Goal: Task Accomplishment & Management: Use online tool/utility

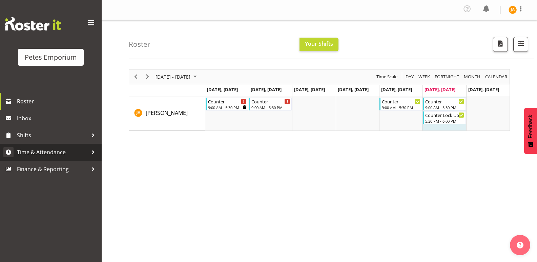
click at [65, 147] on link "Time & Attendance" at bounding box center [51, 152] width 102 height 17
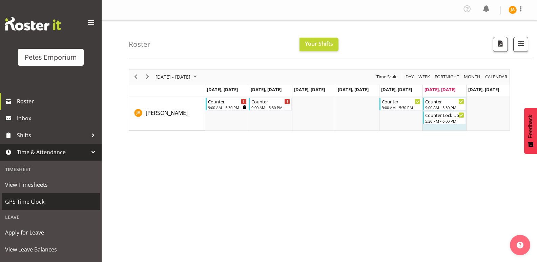
click at [40, 201] on span "GPS Time Clock" at bounding box center [50, 202] width 91 height 10
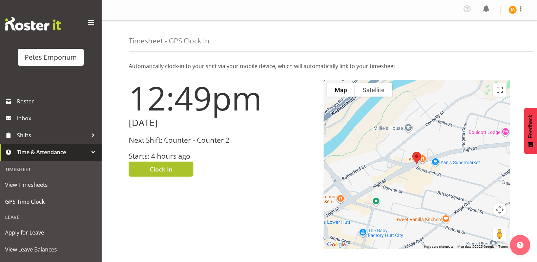
click at [168, 168] on span "Clock In" at bounding box center [161, 169] width 23 height 9
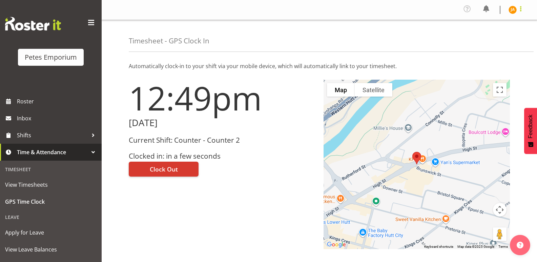
click at [520, 8] on span at bounding box center [521, 9] width 8 height 8
click at [496, 35] on link "Log Out" at bounding box center [492, 37] width 65 height 12
